Goal: Task Accomplishment & Management: Understand process/instructions

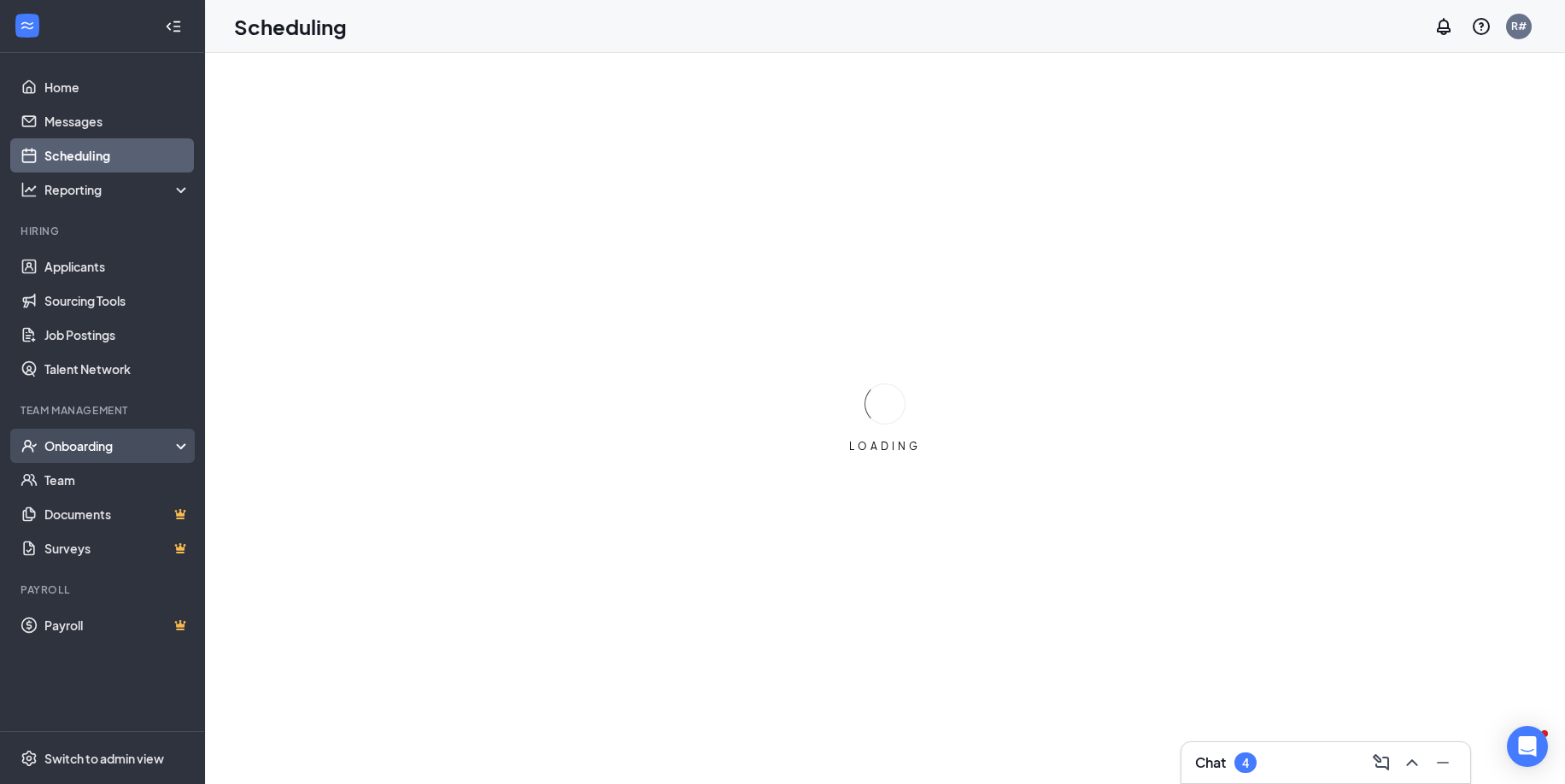
click at [74, 438] on div "Onboarding" at bounding box center [110, 446] width 131 height 17
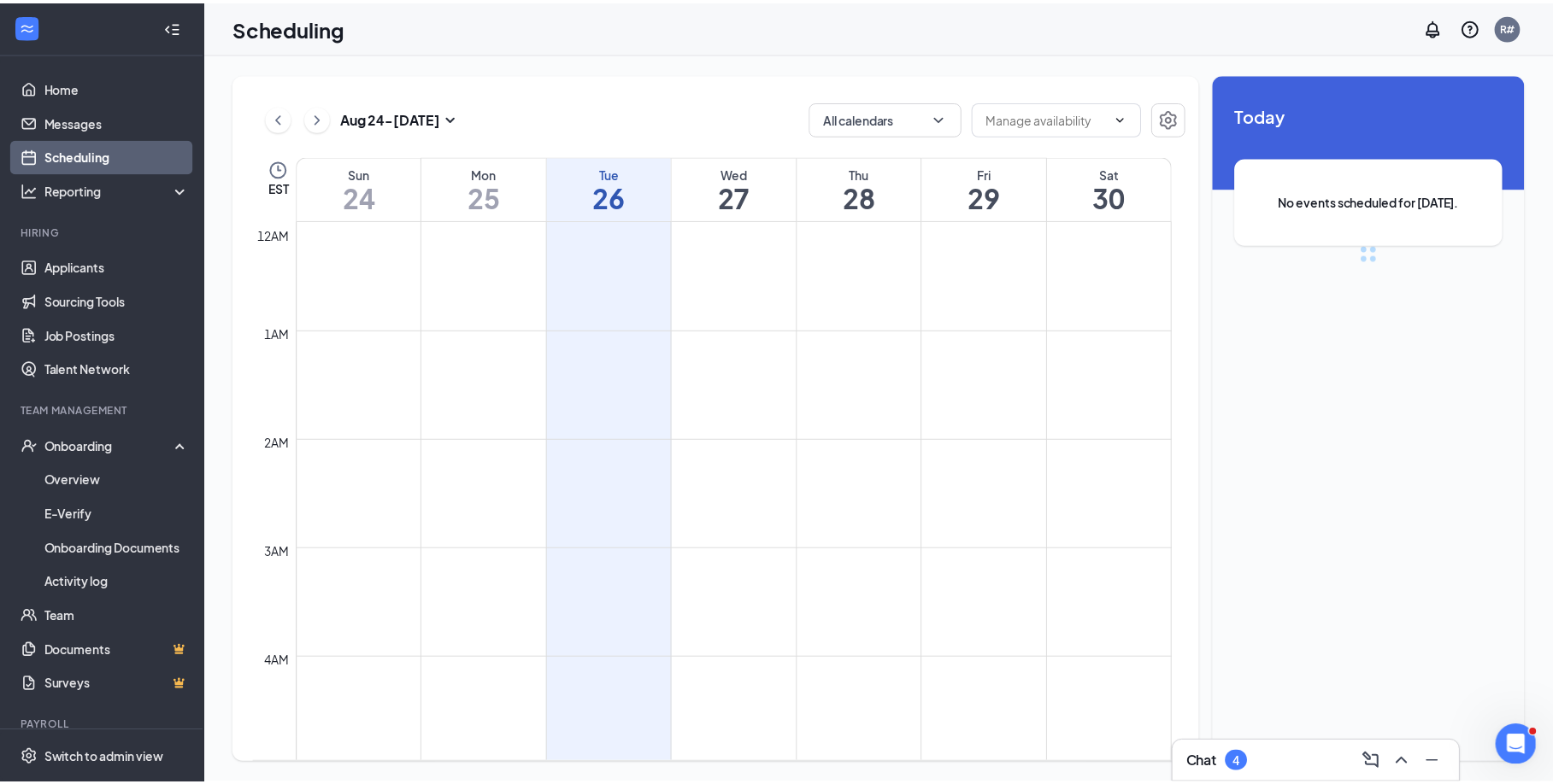
scroll to position [840, 0]
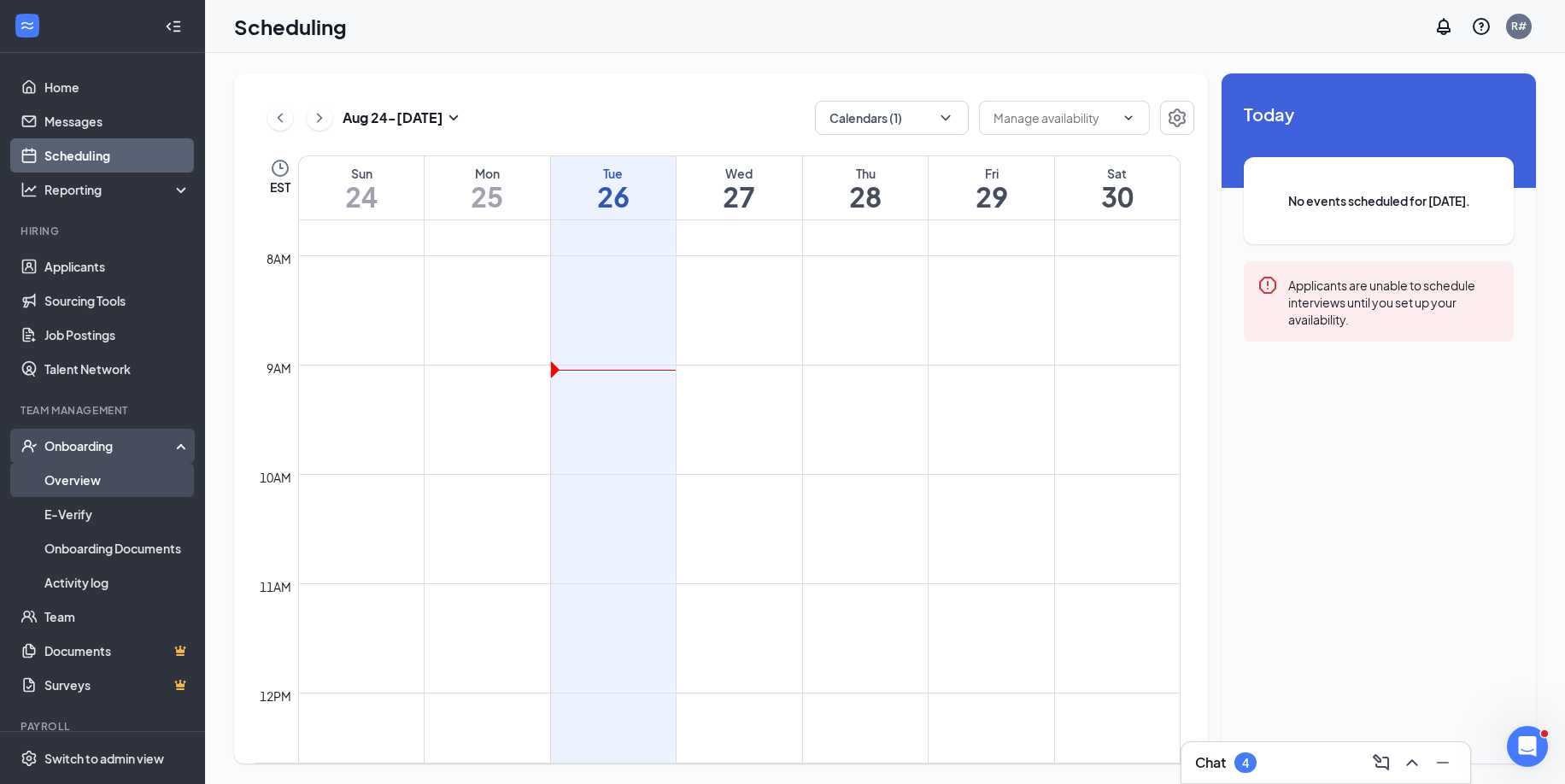
click at [84, 478] on link "Overview" at bounding box center [117, 480] width 146 height 34
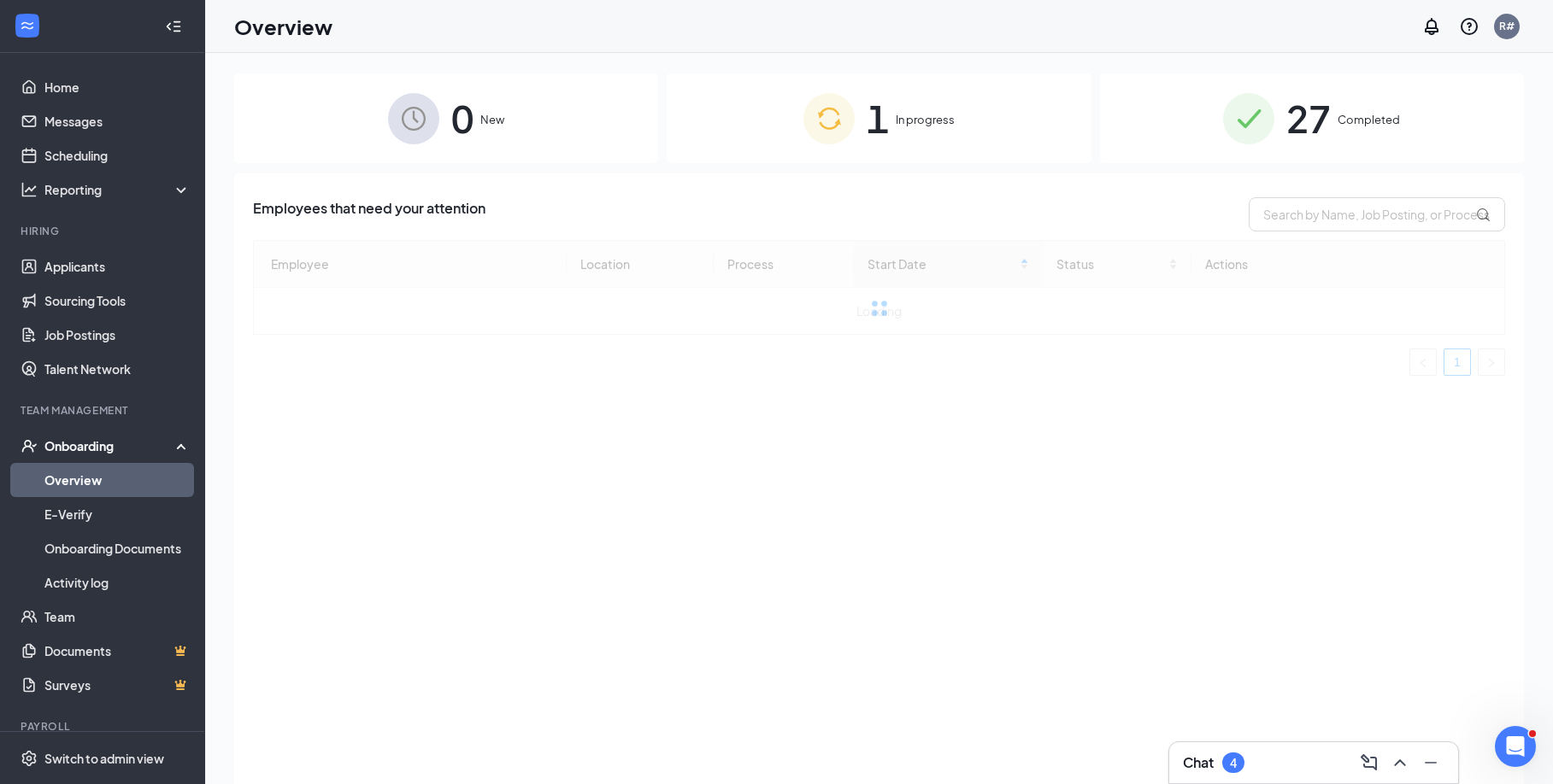
click at [887, 126] on span "1" at bounding box center [877, 118] width 22 height 59
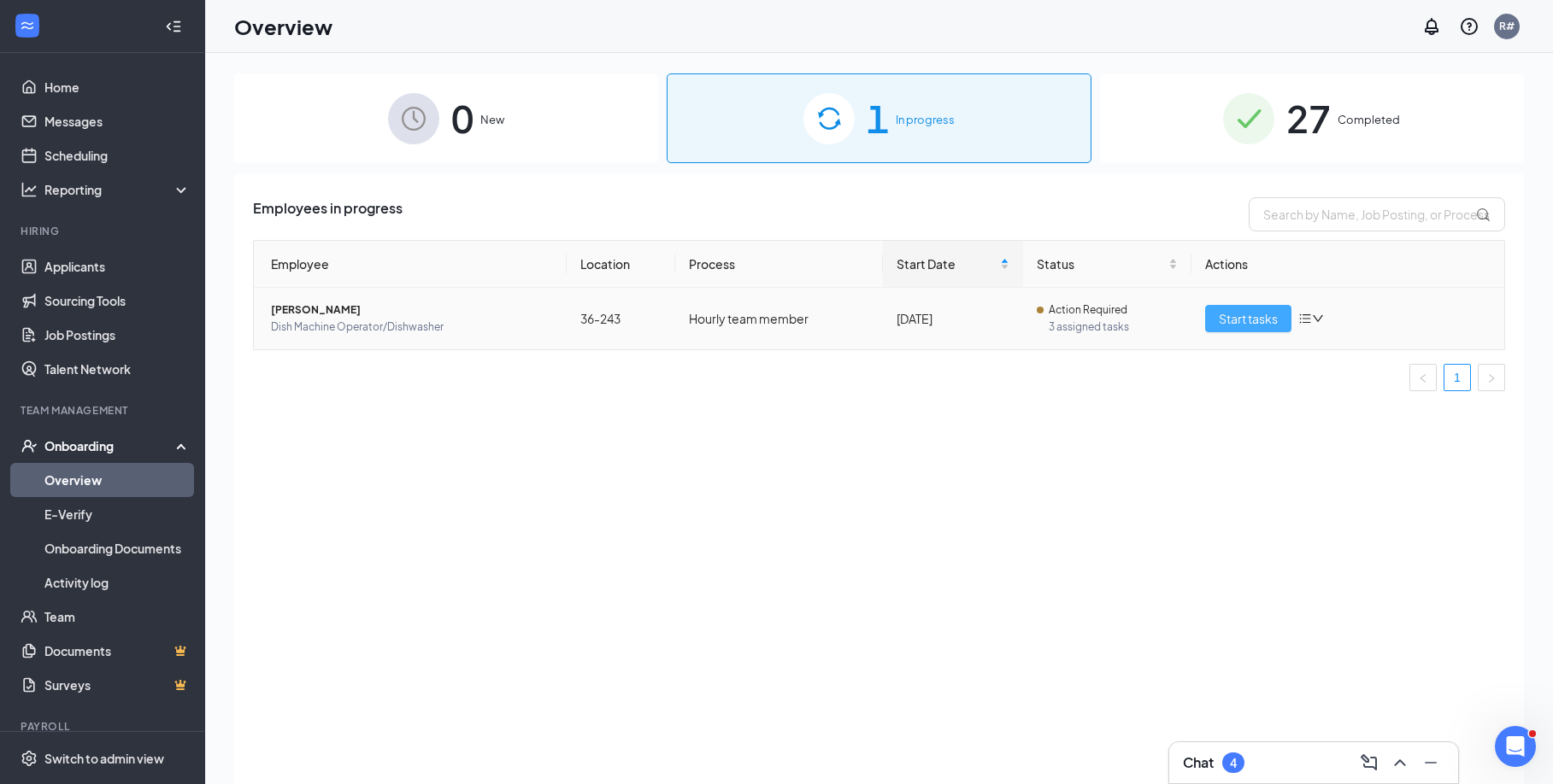
click at [1249, 325] on span "Start tasks" at bounding box center [1248, 318] width 59 height 18
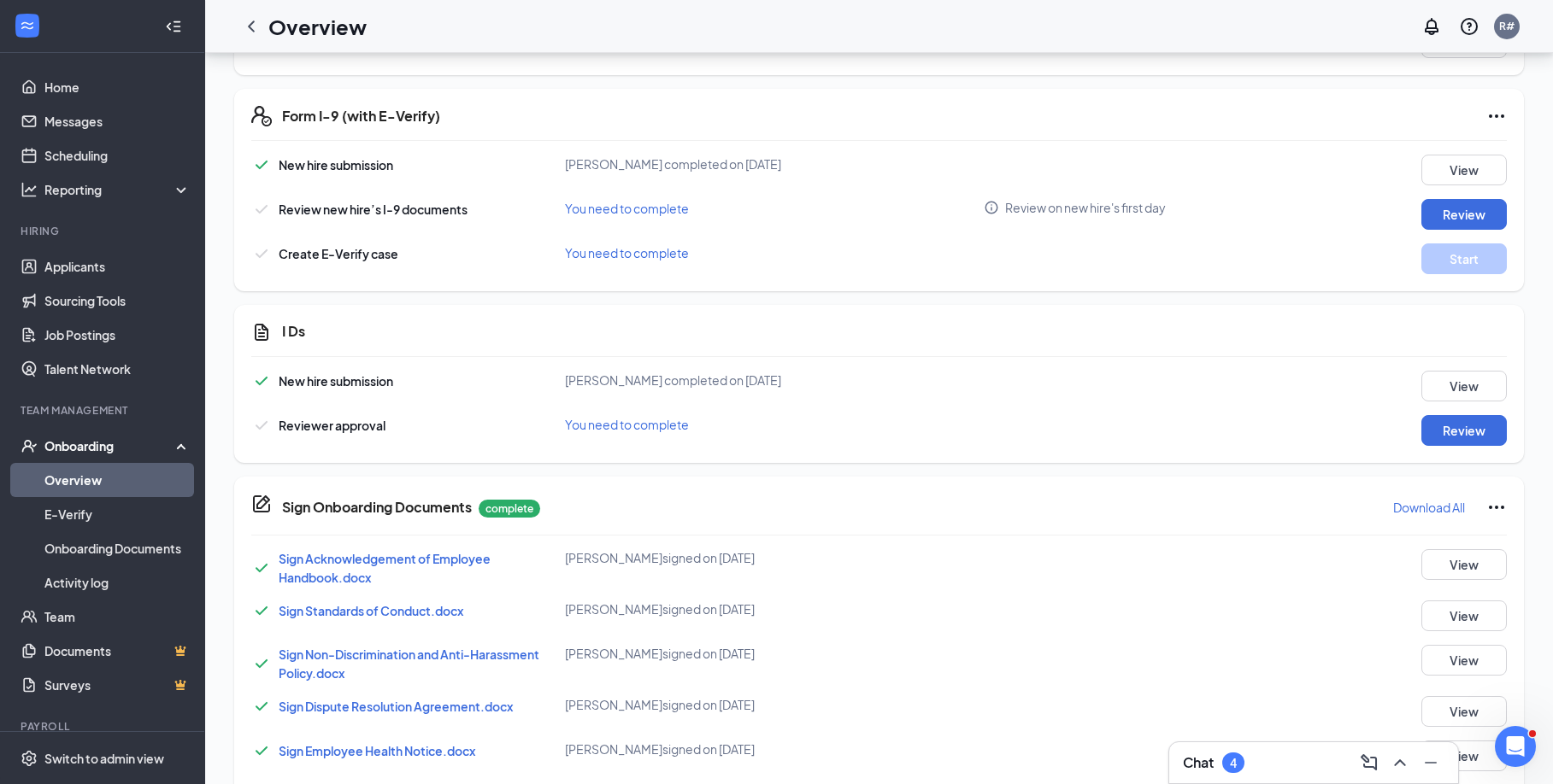
scroll to position [854, 0]
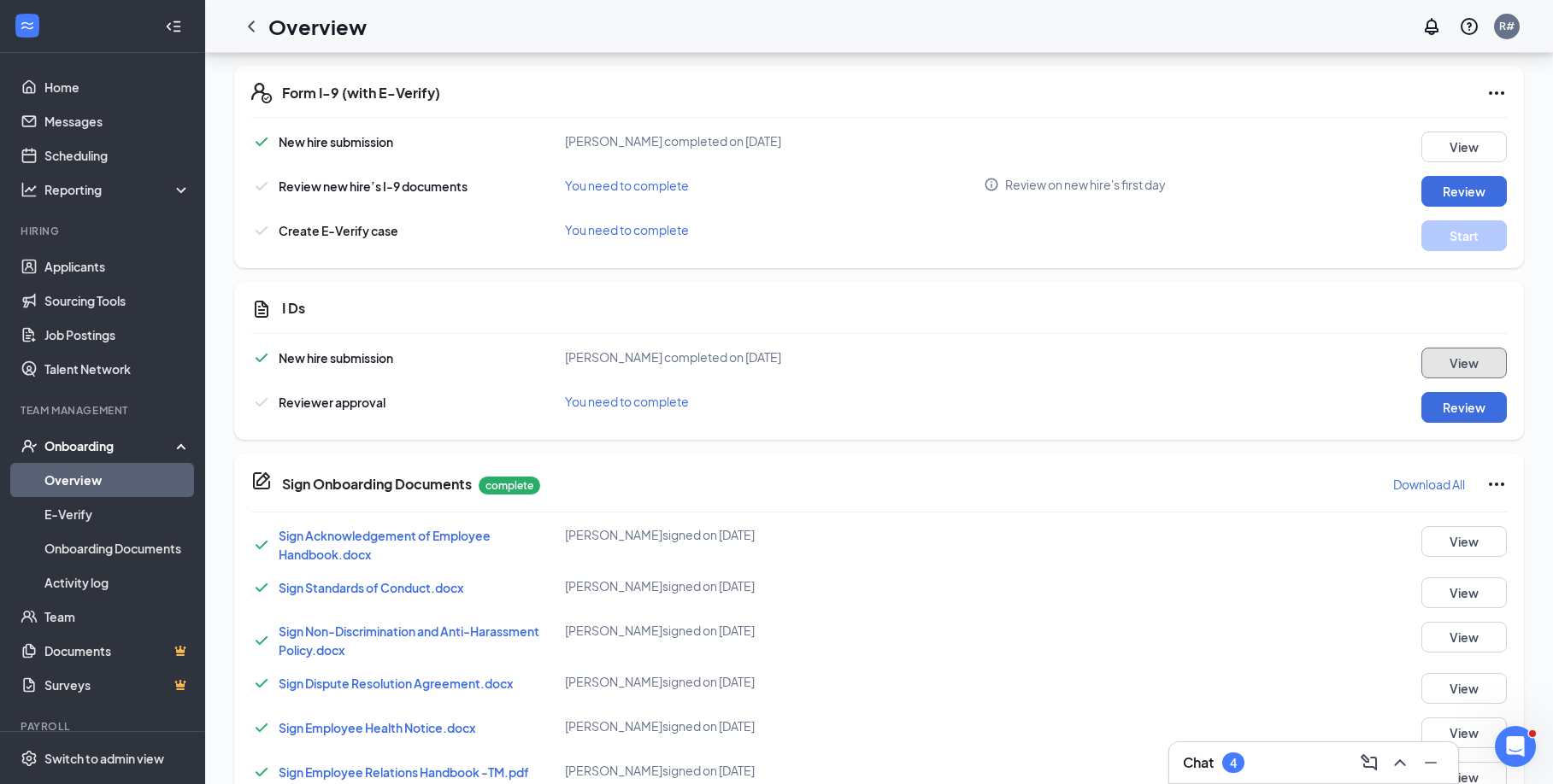
click at [1460, 365] on button "View" at bounding box center [1464, 363] width 86 height 31
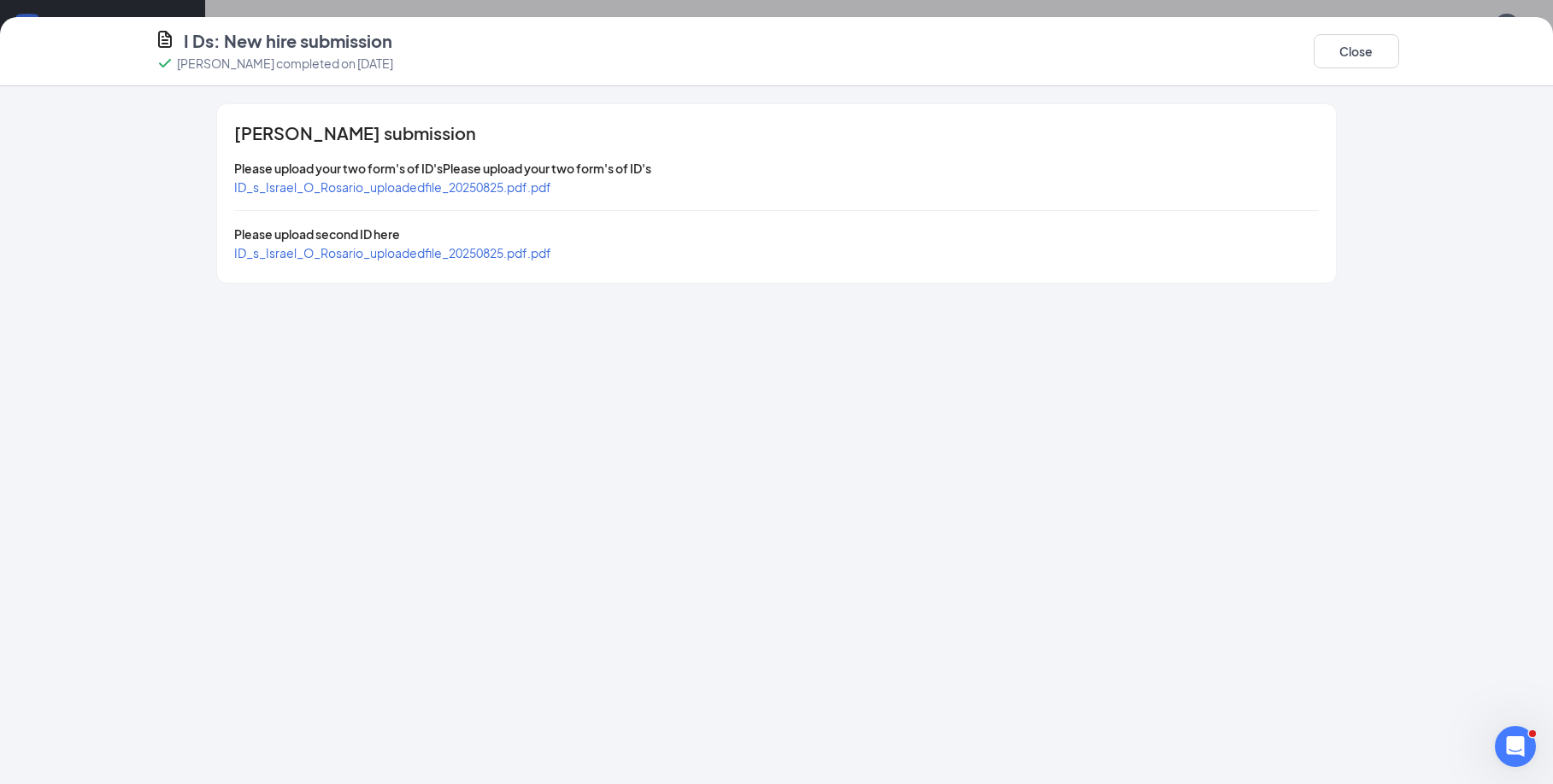
click at [373, 188] on span "ID_s_Israel_O_Rosario_uploadedfile_20250825.pdf.pdf" at bounding box center [393, 187] width 317 height 16
click at [348, 251] on span "ID_s_Israel_O_Rosario_uploadedfile_20250825.pdf.pdf" at bounding box center [393, 253] width 317 height 16
click at [1344, 45] on button "Close" at bounding box center [1356, 51] width 86 height 34
